Goal: Find specific page/section: Find specific page/section

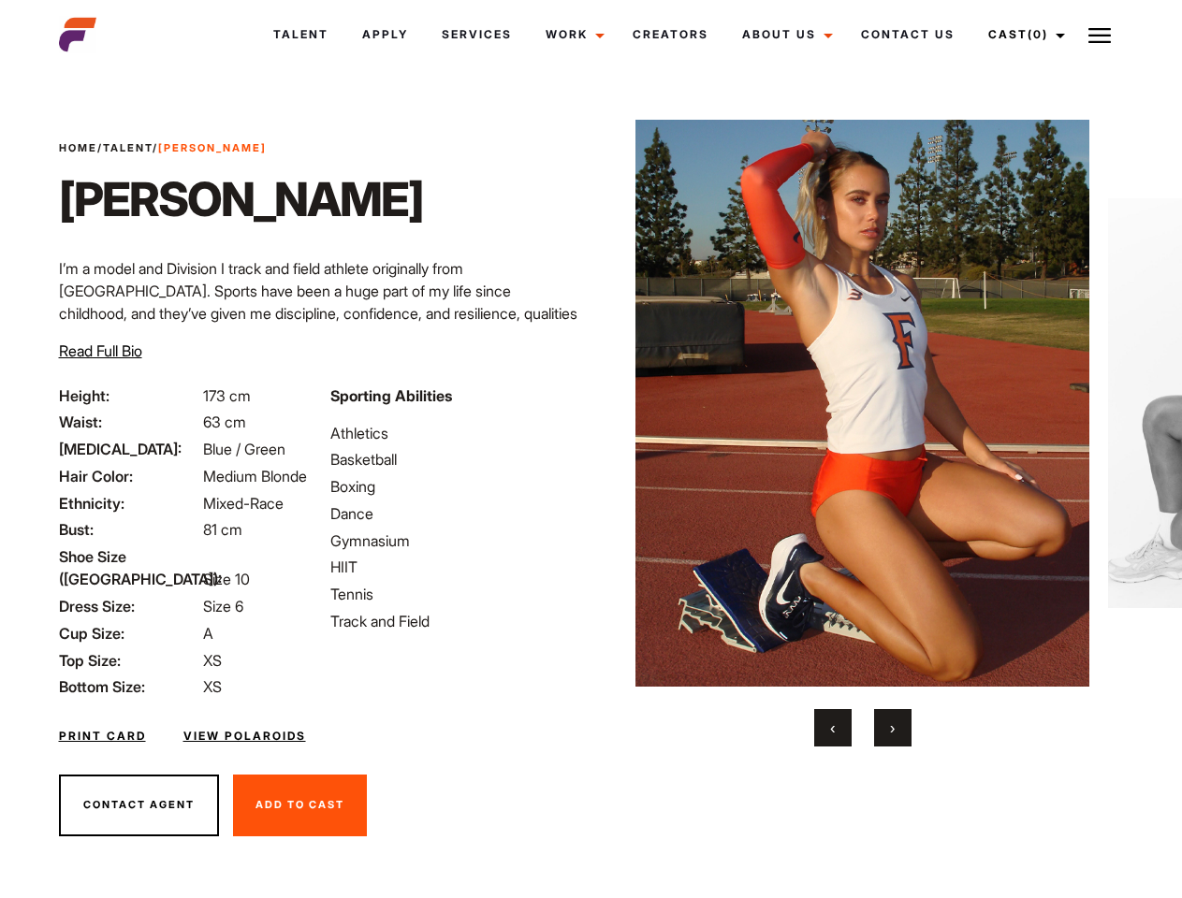
click at [1022, 35] on link "Cast (0)" at bounding box center [1023, 34] width 105 height 51
click at [1100, 35] on img at bounding box center [1099, 35] width 22 height 22
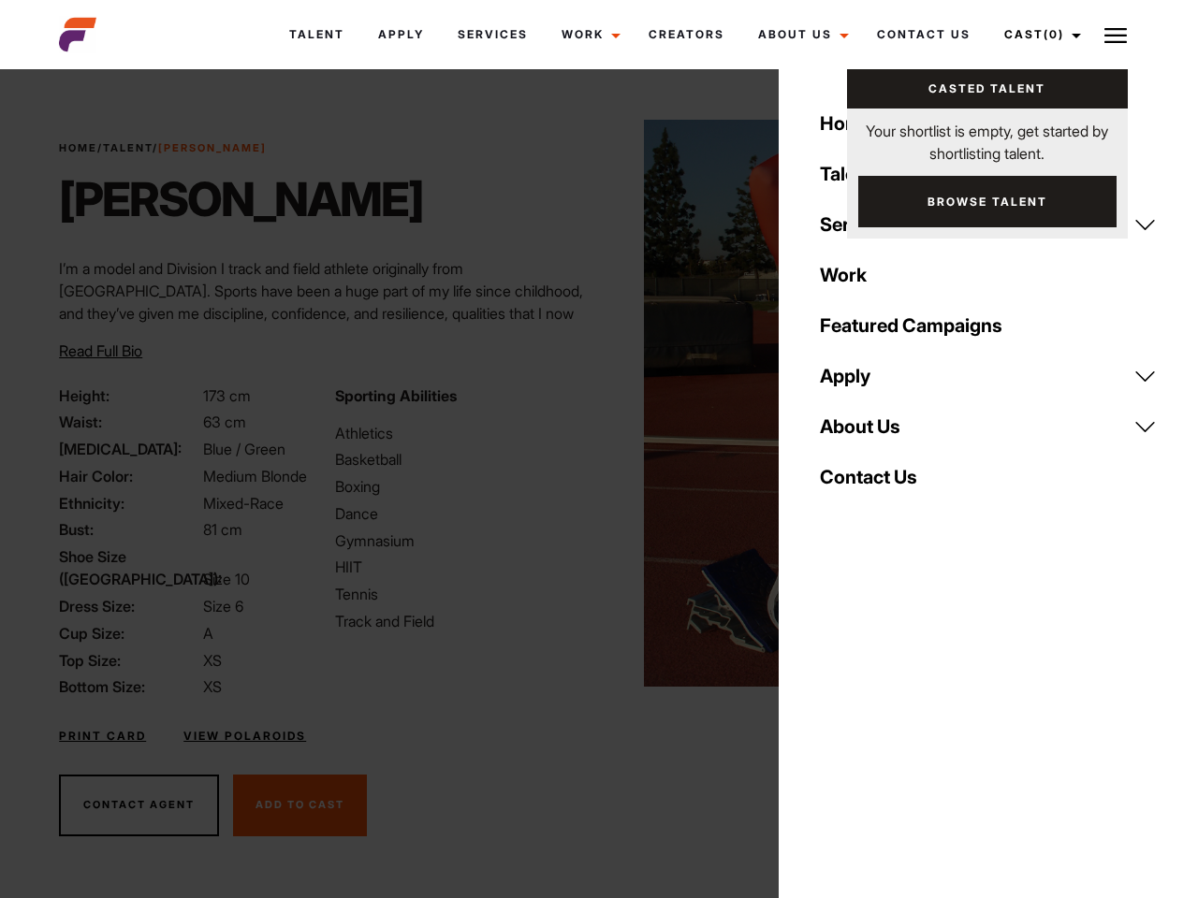
click at [862, 433] on img at bounding box center [871, 403] width 454 height 567
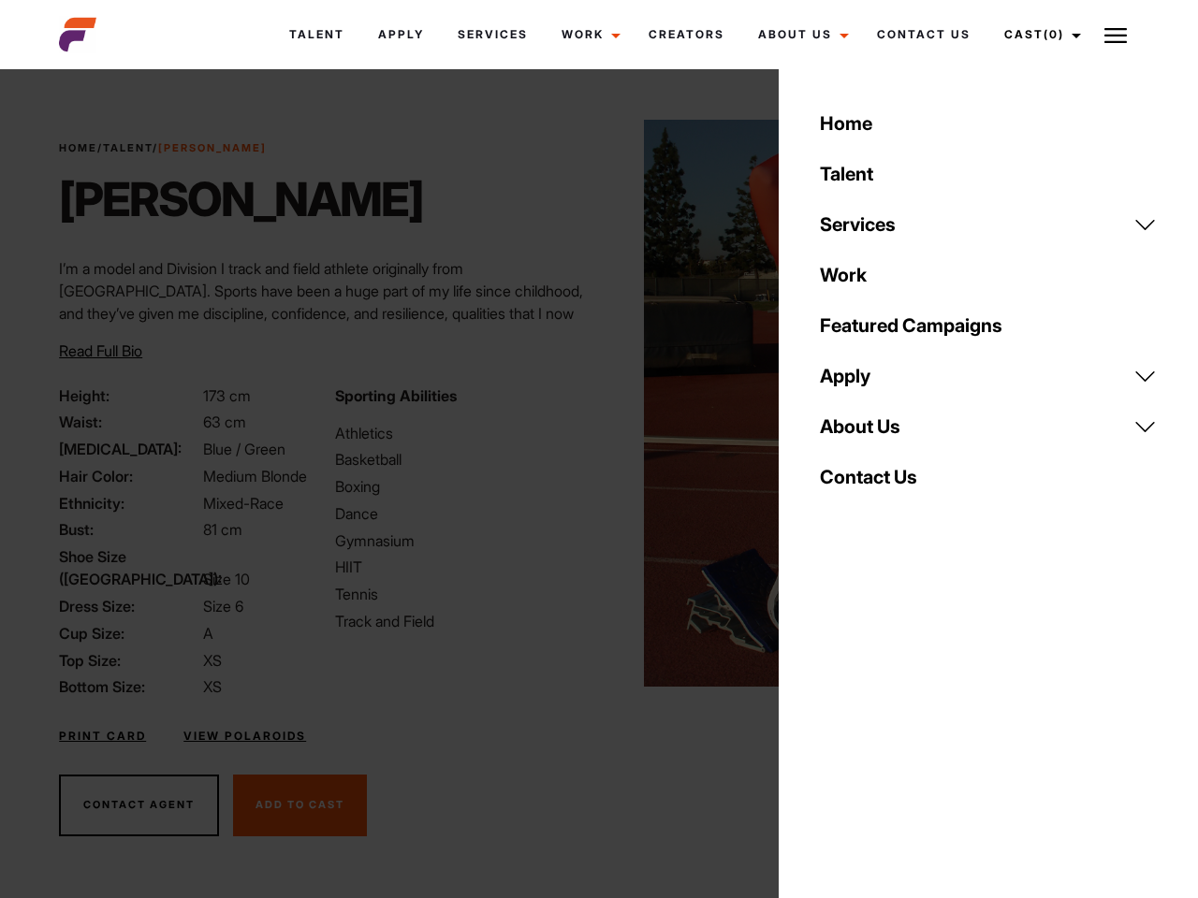
click at [590, 403] on div "Sporting Abilities Athletics Basketball Boxing Dance Gymnasium HIIT Tennis Trac…" at bounding box center [461, 542] width 275 height 314
click at [833, 728] on div "Home Talent Services Talent Casting Photography Videography Creative Hair and M…" at bounding box center [988, 449] width 419 height 898
click at [893, 728] on div "Home Talent Services Talent Casting Photography Videography Creative Hair and M…" at bounding box center [988, 449] width 419 height 898
